Goal: Task Accomplishment & Management: Understand process/instructions

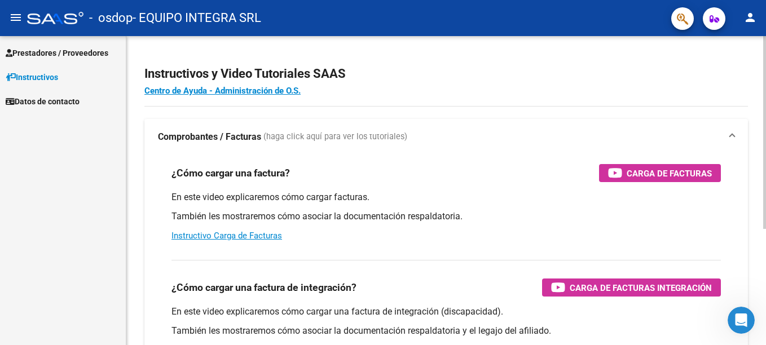
click at [765, 91] on html "menu - osdop - EQUIPO INTEGRA SRL person Prestadores / Proveedores Facturas - L…" at bounding box center [383, 172] width 766 height 345
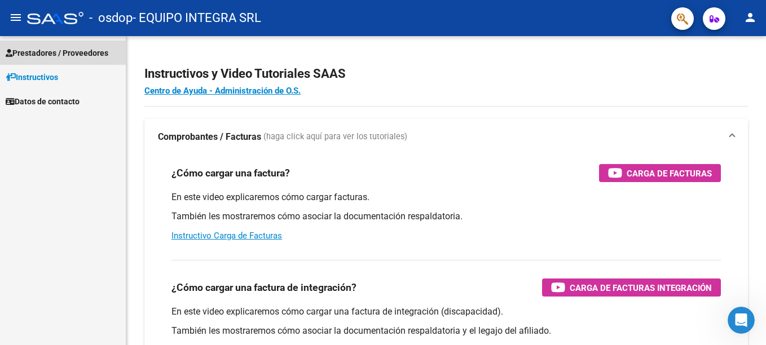
click at [37, 55] on span "Prestadores / Proveedores" at bounding box center [57, 53] width 103 height 12
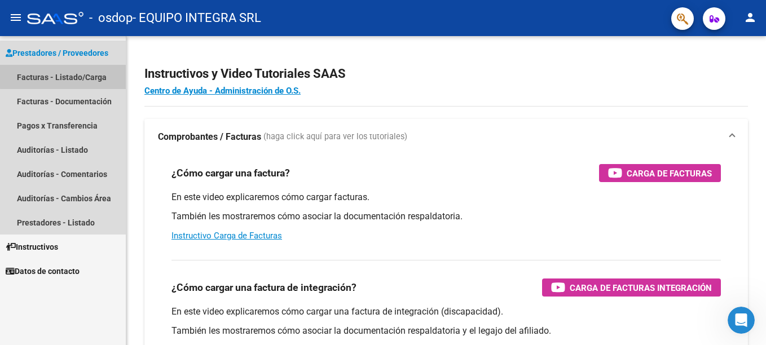
click at [64, 76] on link "Facturas - Listado/Carga" at bounding box center [63, 77] width 126 height 24
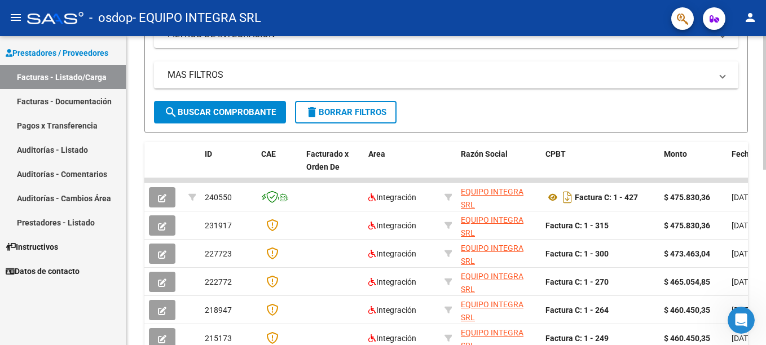
scroll to position [258, 0]
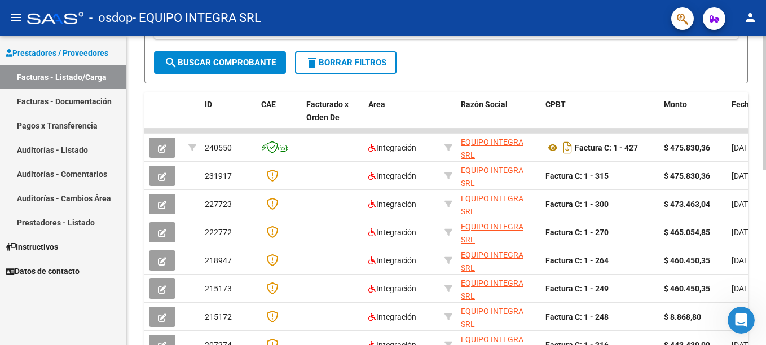
click at [765, 224] on html "menu - osdop - EQUIPO INTEGRA SRL person Prestadores / Proveedores Facturas - L…" at bounding box center [383, 172] width 766 height 345
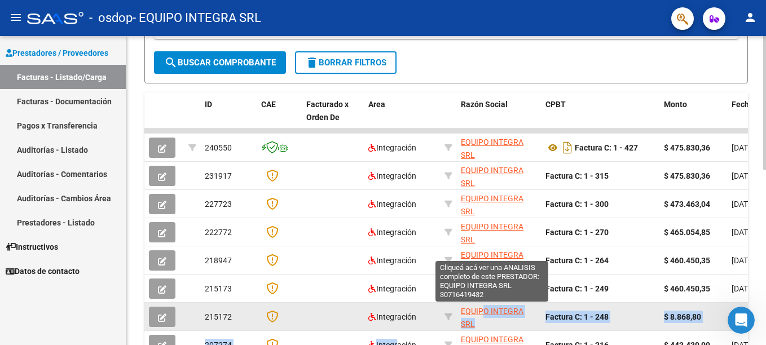
drag, startPoint x: 396, startPoint y: 345, endPoint x: 484, endPoint y: 314, distance: 92.6
click at [484, 314] on datatable-scroller "240550 Integración EQUIPO INTEGRA SRL 30716419432 Factura C: 1 - 427 $ 475.830,…" at bounding box center [445, 272] width 603 height 287
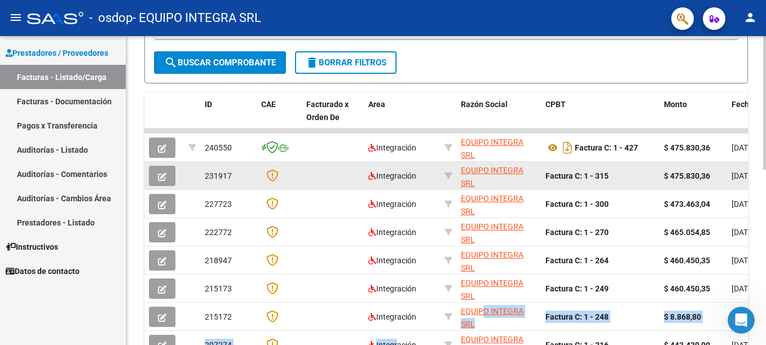
drag, startPoint x: 484, startPoint y: 314, endPoint x: 536, endPoint y: 165, distance: 158.4
click at [536, 165] on datatable-body-cell "EQUIPO INTEGRA SRL 30716419432" at bounding box center [498, 176] width 85 height 28
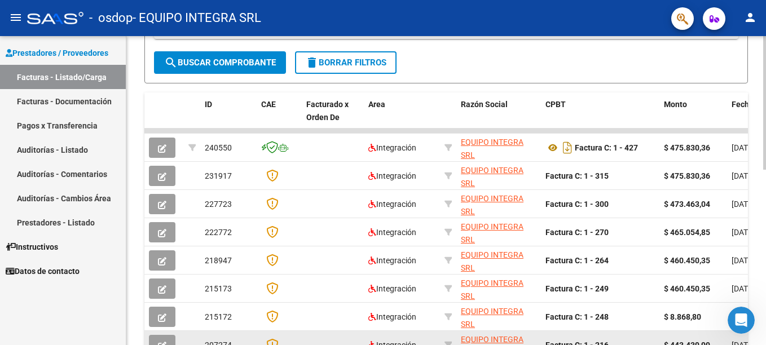
drag, startPoint x: 329, startPoint y: 345, endPoint x: 367, endPoint y: 341, distance: 38.5
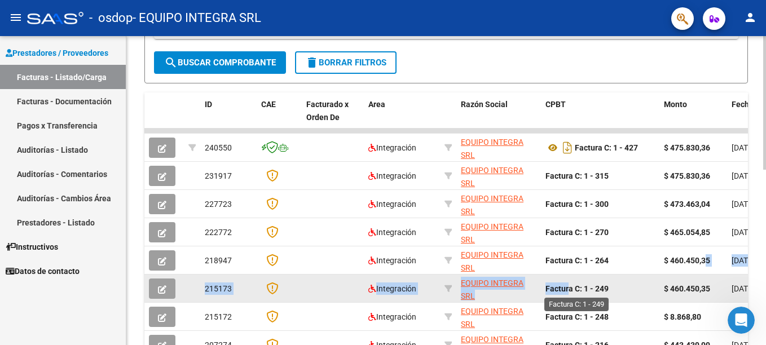
drag, startPoint x: 708, startPoint y: 273, endPoint x: 564, endPoint y: 292, distance: 145.5
click at [564, 292] on datatable-scroller "240550 Integración EQUIPO INTEGRA SRL 30716419432 Factura C: 1 - 427 $ 475.830,…" at bounding box center [445, 272] width 603 height 287
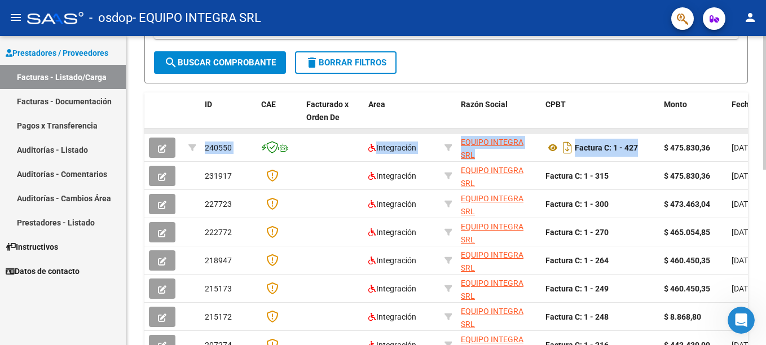
drag, startPoint x: 564, startPoint y: 292, endPoint x: 634, endPoint y: 132, distance: 174.5
click at [634, 132] on datatable-scroller "240550 Integración EQUIPO INTEGRA SRL 30716419432 Factura C: 1 - 427 $ 475.830,…" at bounding box center [445, 272] width 603 height 287
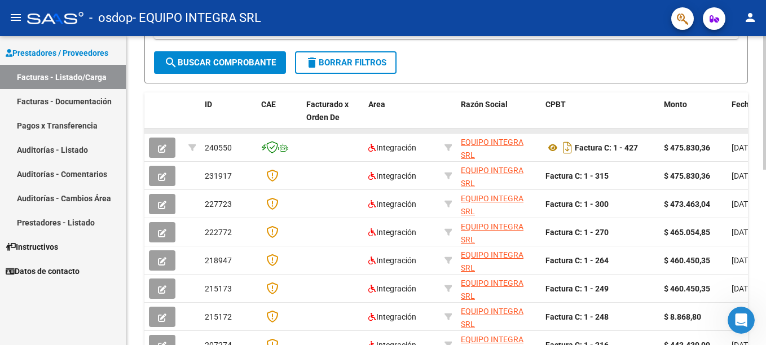
drag, startPoint x: 634, startPoint y: 132, endPoint x: 642, endPoint y: 130, distance: 8.2
click at [642, 130] on datatable-body-cell at bounding box center [600, 131] width 118 height 5
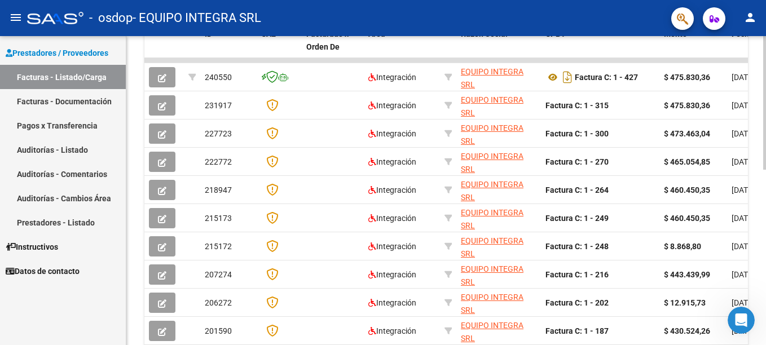
scroll to position [406, 0]
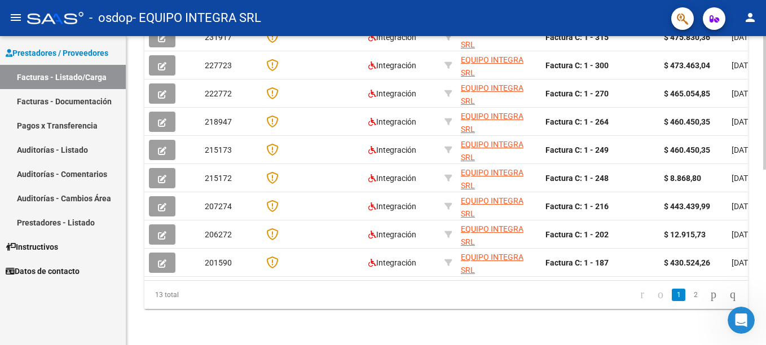
click at [765, 287] on html "menu - osdop - EQUIPO INTEGRA SRL person Prestadores / Proveedores Facturas - L…" at bounding box center [383, 172] width 766 height 345
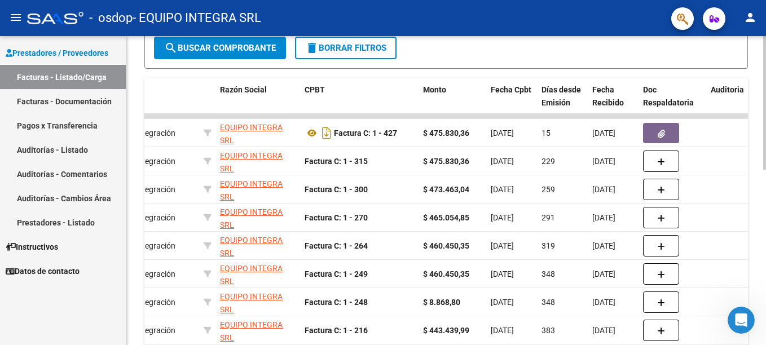
scroll to position [280, 0]
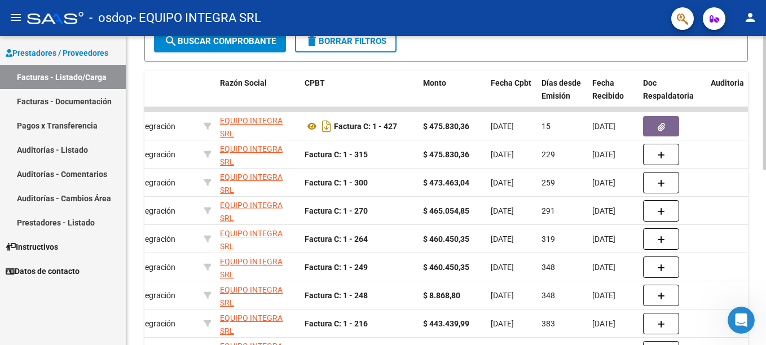
click at [762, 205] on div "Video tutorial PRESTADORES -> Listado de CPBTs Emitidos por Prestadores / Prove…" at bounding box center [447, 109] width 642 height 706
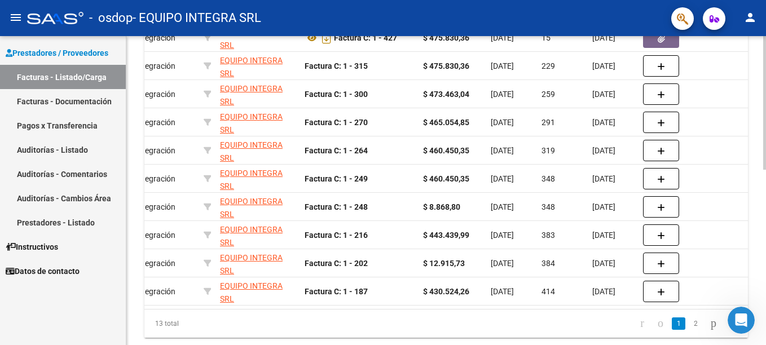
scroll to position [370, 0]
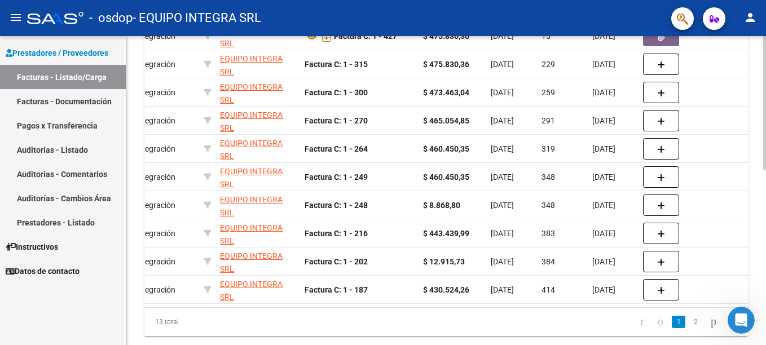
click at [765, 270] on html "menu - osdop - EQUIPO INTEGRA SRL person Prestadores / Proveedores Facturas - L…" at bounding box center [383, 172] width 766 height 345
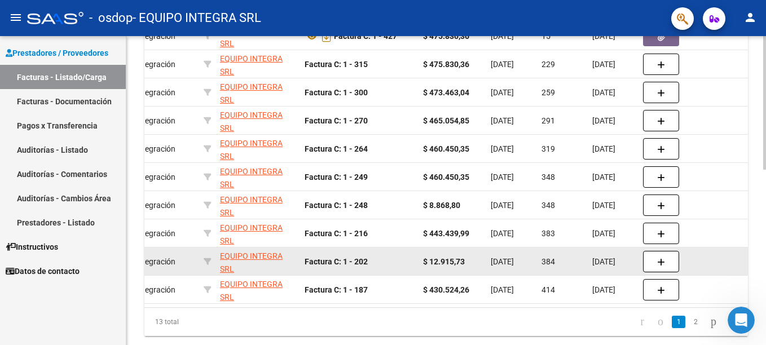
click at [734, 263] on datatable-body-cell at bounding box center [733, 262] width 54 height 28
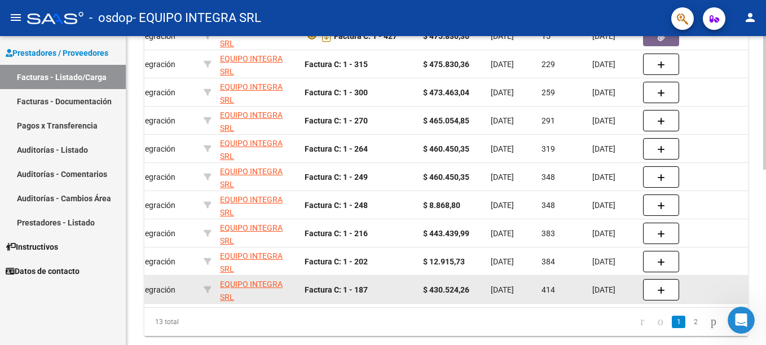
click at [381, 286] on div "Factura C: 1 - 187" at bounding box center [358, 290] width 109 height 13
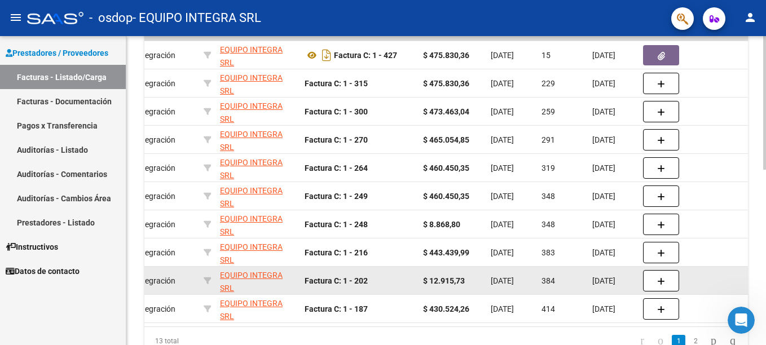
click at [408, 272] on datatable-body-cell "Factura C: 1 - 202" at bounding box center [359, 281] width 118 height 28
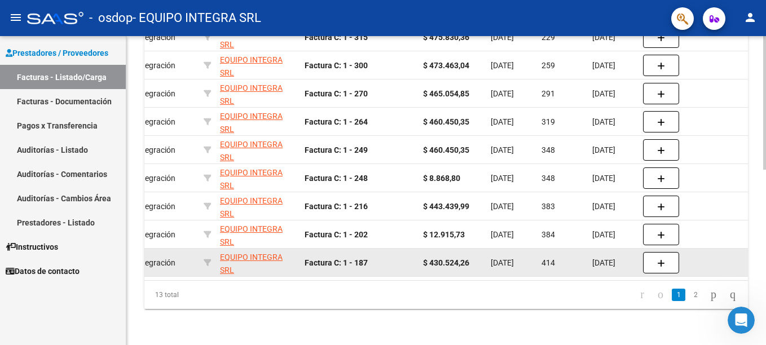
scroll to position [406, 0]
click at [765, 234] on html "menu - osdop - EQUIPO INTEGRA SRL person Prestadores / Proveedores Facturas - L…" at bounding box center [383, 172] width 766 height 345
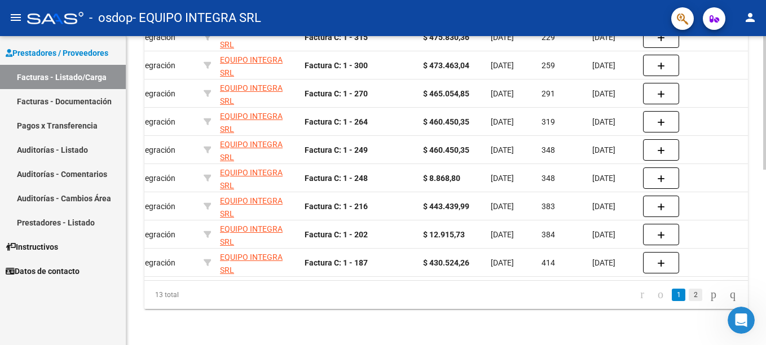
click at [688, 294] on link "2" at bounding box center [695, 295] width 14 height 12
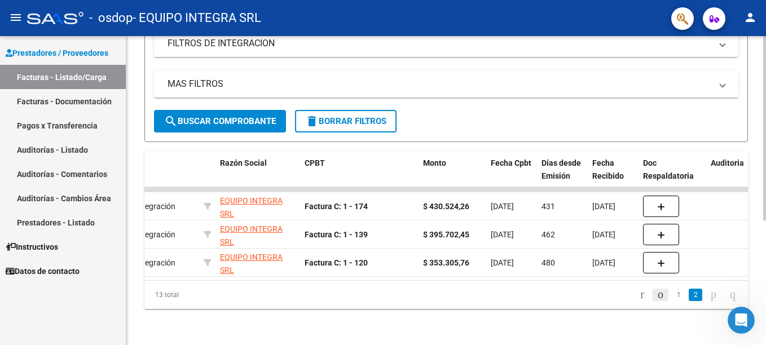
click at [656, 292] on icon "go to previous page" at bounding box center [660, 295] width 9 height 14
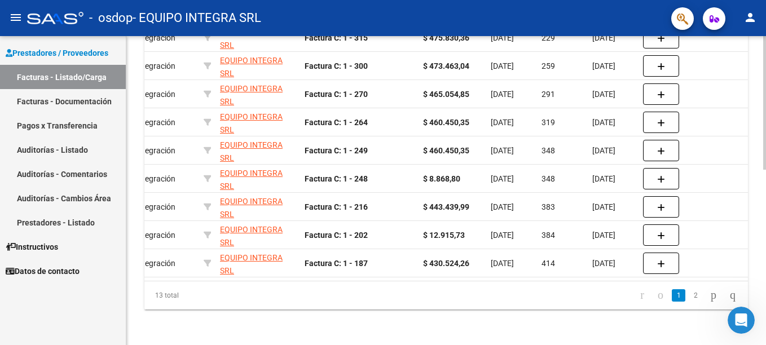
scroll to position [406, 0]
click at [765, 240] on html "menu - osdop - EQUIPO INTEGRA SRL person Prestadores / Proveedores Facturas - L…" at bounding box center [383, 172] width 766 height 345
click at [688, 294] on link "2" at bounding box center [695, 295] width 14 height 12
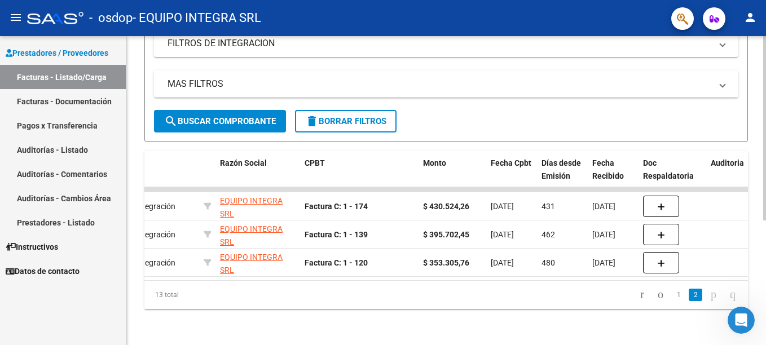
click at [638, 297] on icon "go to first page" at bounding box center [641, 295] width 7 height 14
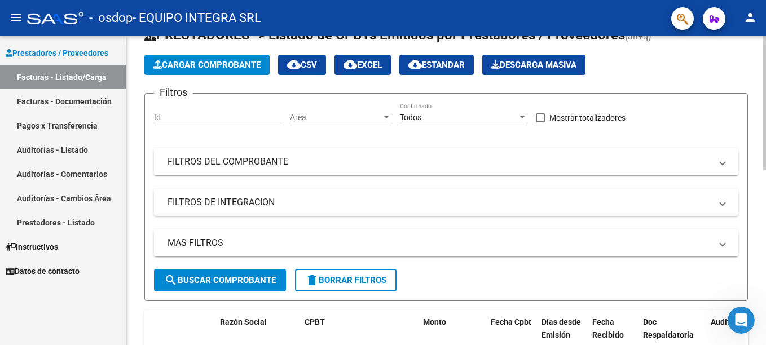
click at [749, 145] on div "Video tutorial PRESTADORES -> Listado de CPBTs Emitidos por Prestadores / Prove…" at bounding box center [447, 348] width 642 height 706
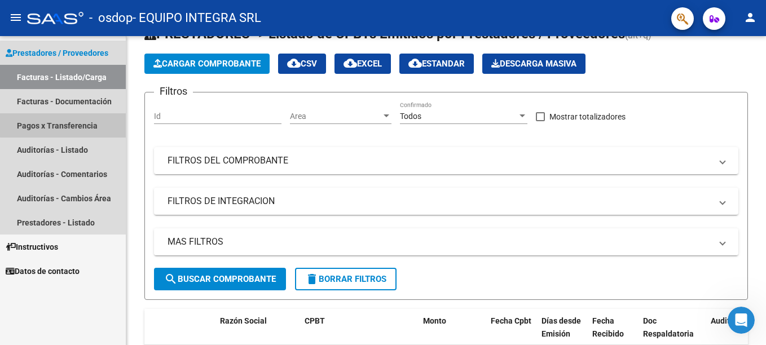
click at [70, 122] on link "Pagos x Transferencia" at bounding box center [63, 125] width 126 height 24
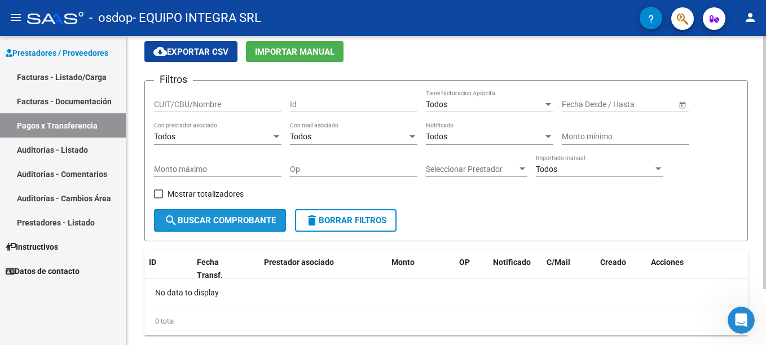
click at [269, 214] on button "search Buscar Comprobante" at bounding box center [220, 220] width 132 height 23
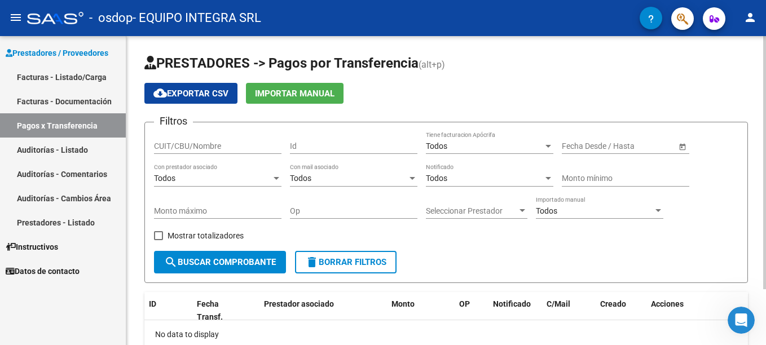
click at [757, 90] on div "PRESTADORES -> Pagos por Transferencia (alt+p) cloud_download Exportar CSV Impo…" at bounding box center [447, 224] width 642 height 377
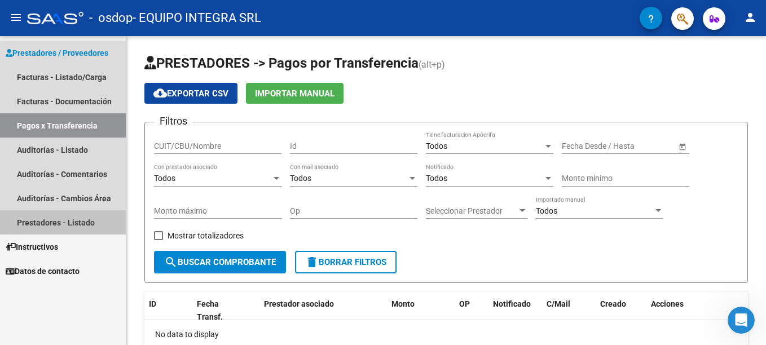
click at [73, 229] on link "Prestadores - Listado" at bounding box center [63, 222] width 126 height 24
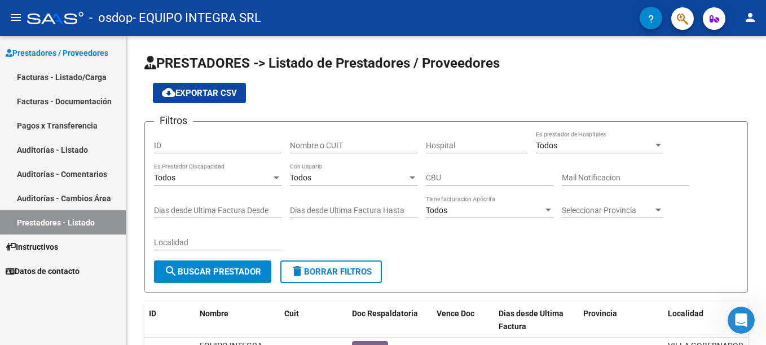
click at [72, 101] on link "Facturas - Documentación" at bounding box center [63, 101] width 126 height 24
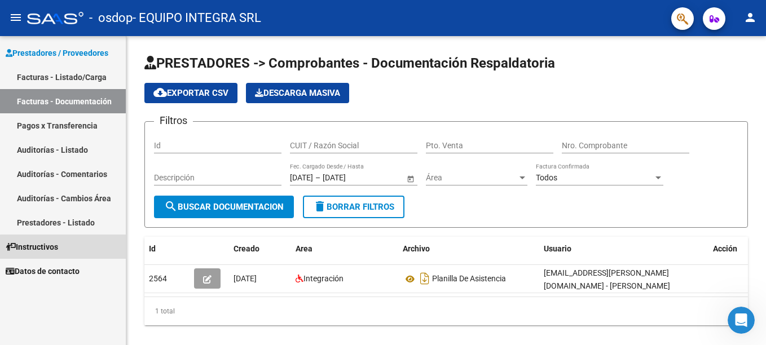
click at [72, 248] on link "Instructivos" at bounding box center [63, 247] width 126 height 24
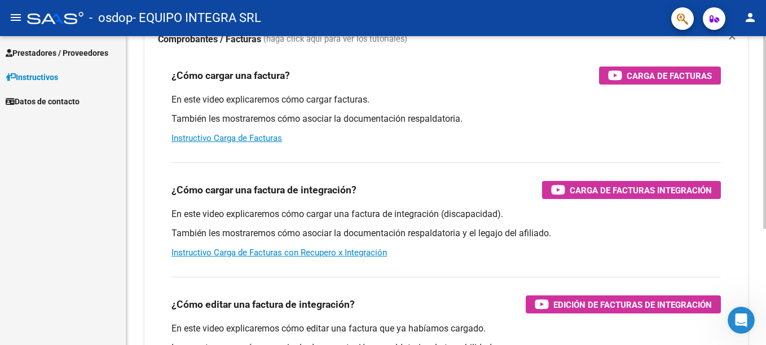
click at [765, 179] on html "menu - osdop - EQUIPO INTEGRA SRL person Prestadores / Proveedores Facturas - L…" at bounding box center [383, 172] width 766 height 345
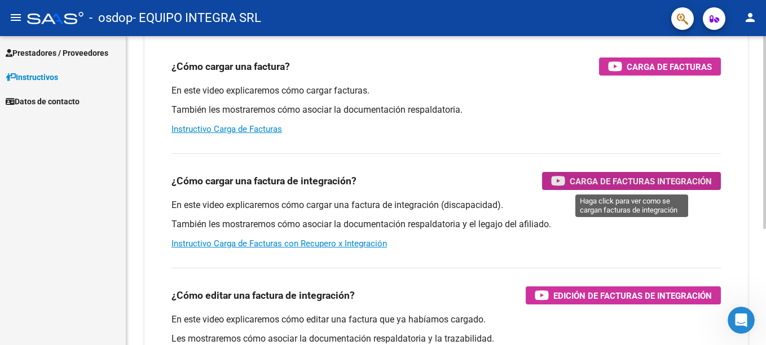
click at [614, 175] on div "Carga de Facturas Integración" at bounding box center [631, 181] width 161 height 18
